Goal: Task Accomplishment & Management: Manage account settings

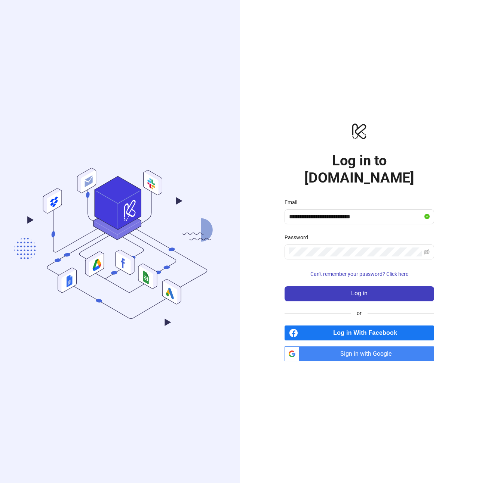
click at [353, 275] on form "**********" at bounding box center [358, 249] width 149 height 103
click at [352, 290] on span "Log in" at bounding box center [359, 293] width 16 height 7
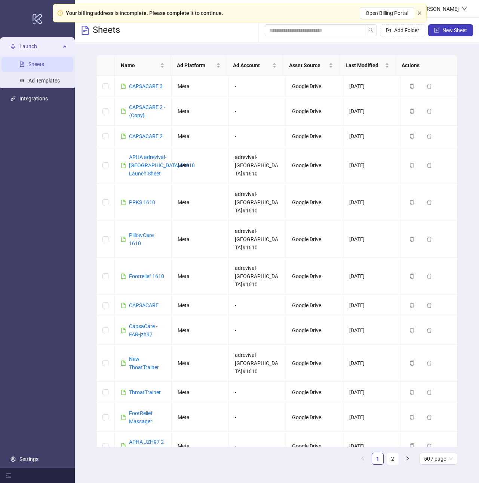
click at [420, 15] on icon "close" at bounding box center [419, 13] width 4 height 4
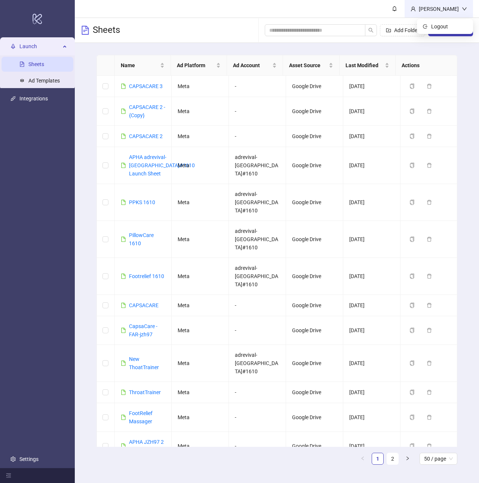
click at [438, 8] on div "[PERSON_NAME]" at bounding box center [438, 9] width 46 height 8
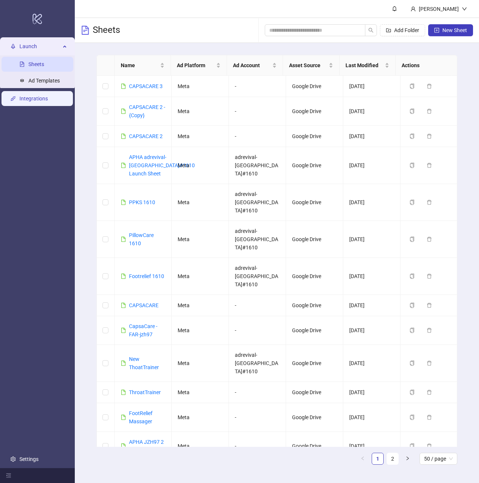
click at [48, 100] on link "Integrations" at bounding box center [33, 99] width 28 height 6
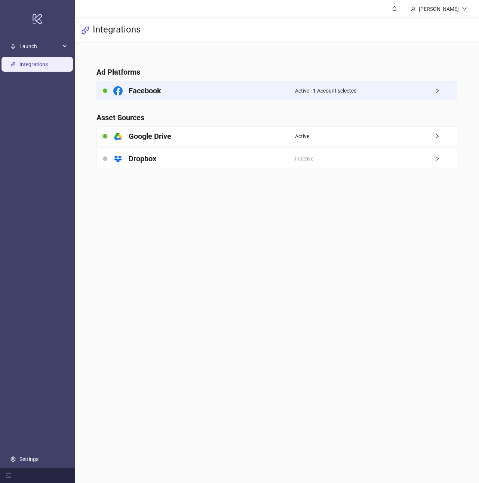
click at [370, 91] on div "Active - 1 Account selected" at bounding box center [376, 90] width 162 height 19
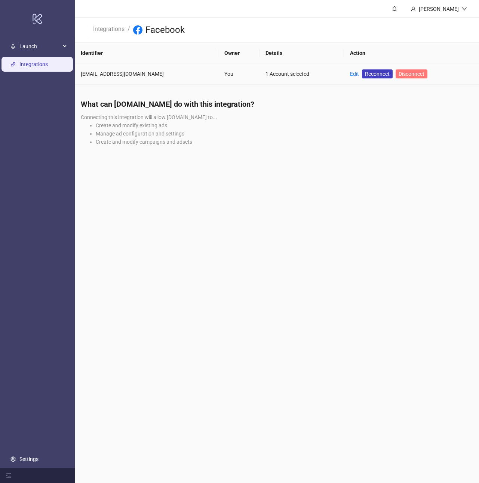
click at [414, 75] on span "Disconnect" at bounding box center [411, 74] width 26 height 6
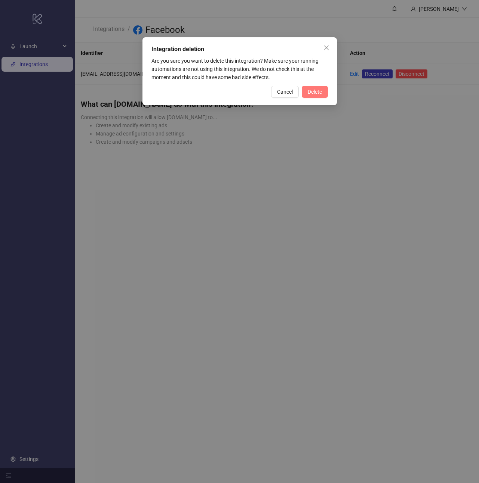
click at [312, 93] on span "Delete" at bounding box center [314, 92] width 14 height 6
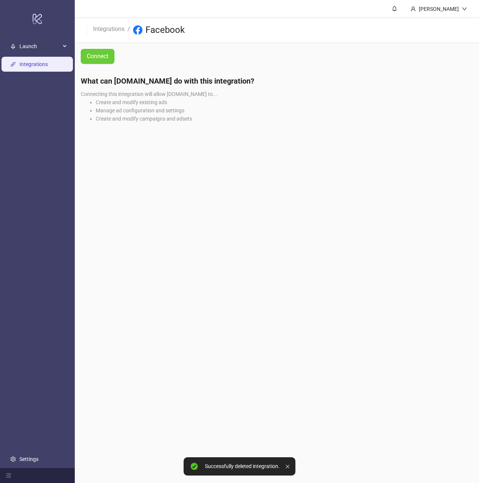
click at [97, 59] on span "Connect" at bounding box center [98, 56] width 22 height 9
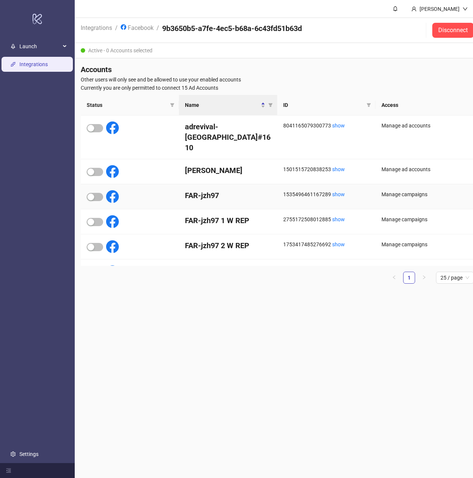
scroll to position [6, 0]
click at [99, 268] on span "button" at bounding box center [95, 272] width 16 height 8
click at [201, 297] on main "[PERSON_NAME] Integrations / Facebook / 9b3650b5-a7fe-4ec5-b68a-6c43fd51b63d Di…" at bounding box center [277, 239] width 405 height 478
click at [453, 26] on div "Integration updated successfully" at bounding box center [392, 22] width 143 height 27
click at [451, 22] on icon "close" at bounding box center [450, 20] width 5 height 5
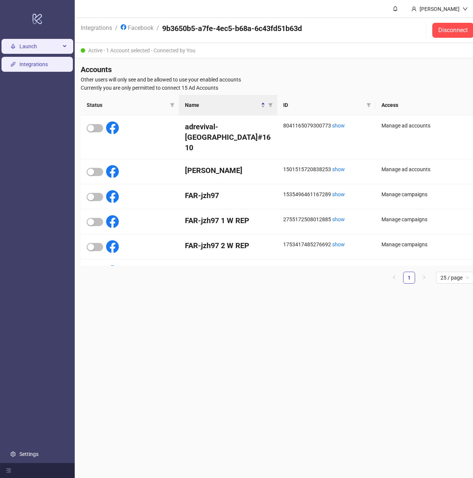
click at [25, 41] on span "Launch" at bounding box center [39, 46] width 41 height 15
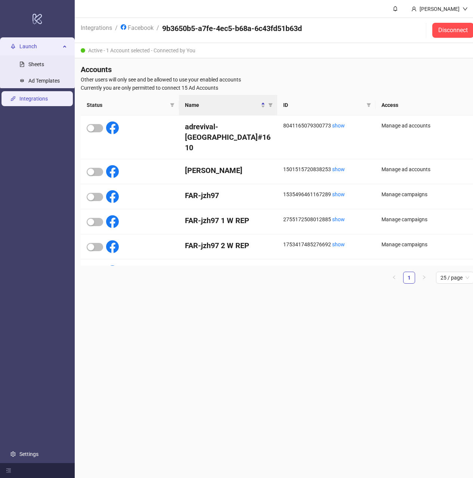
click at [31, 61] on link "Sheets" at bounding box center [36, 64] width 16 height 6
